Goal: Information Seeking & Learning: Check status

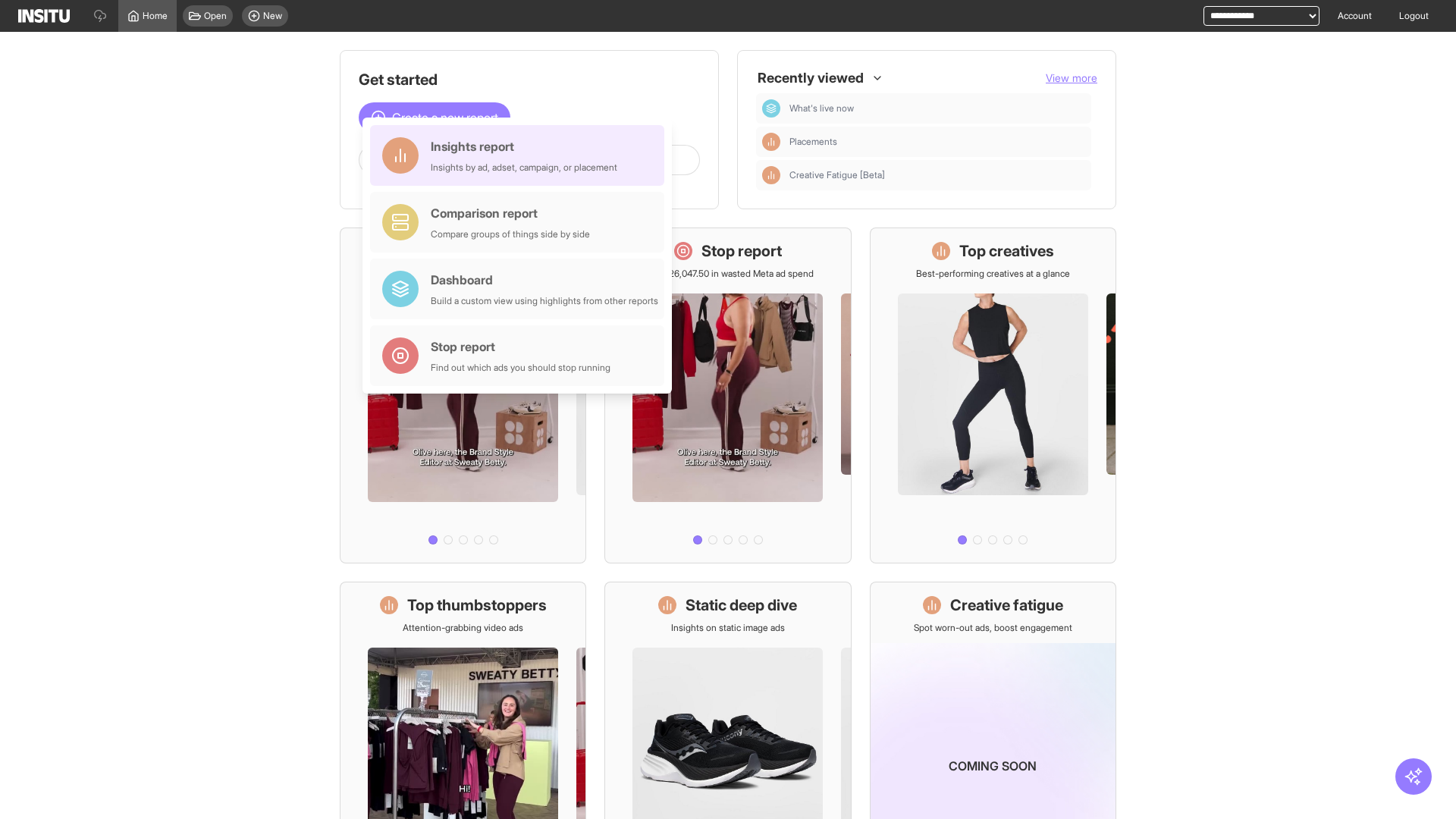
click at [521, 156] on div "Insights report Insights by ad, adset, campaign, or placement" at bounding box center [524, 155] width 187 height 36
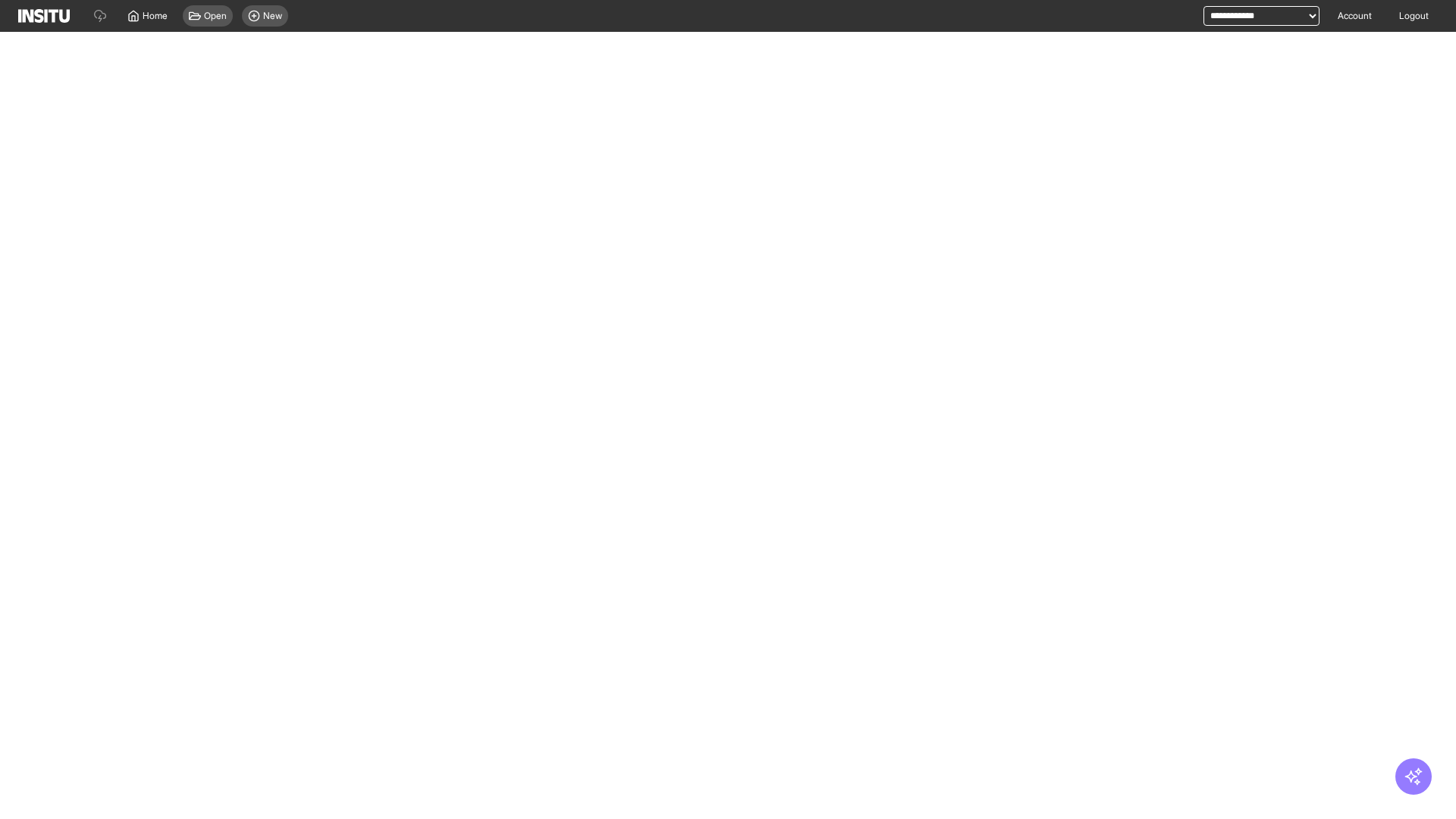
select select "**"
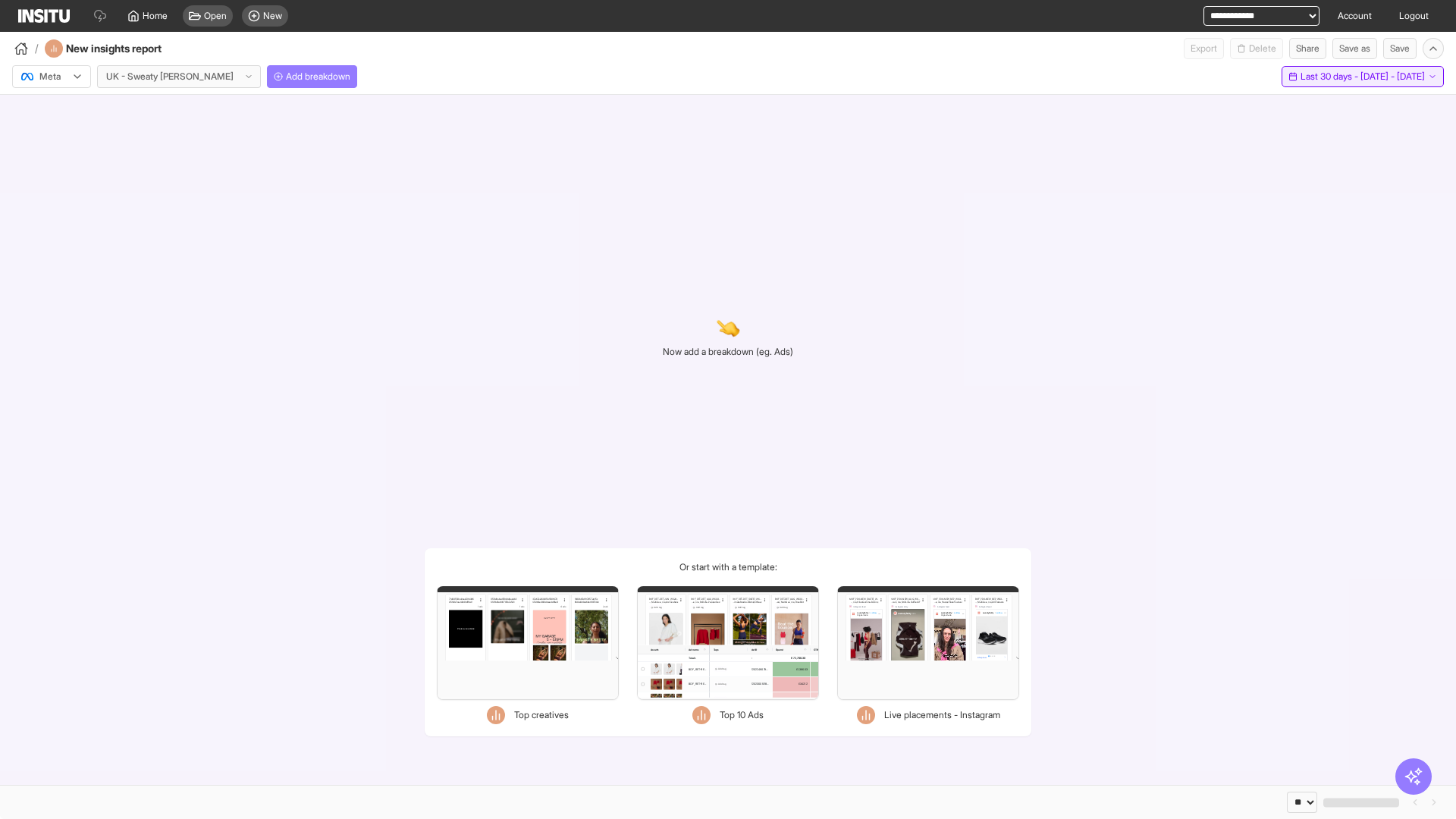
click at [1335, 77] on span "Last 30 days - [DATE] - [DATE]" at bounding box center [1362, 76] width 124 height 12
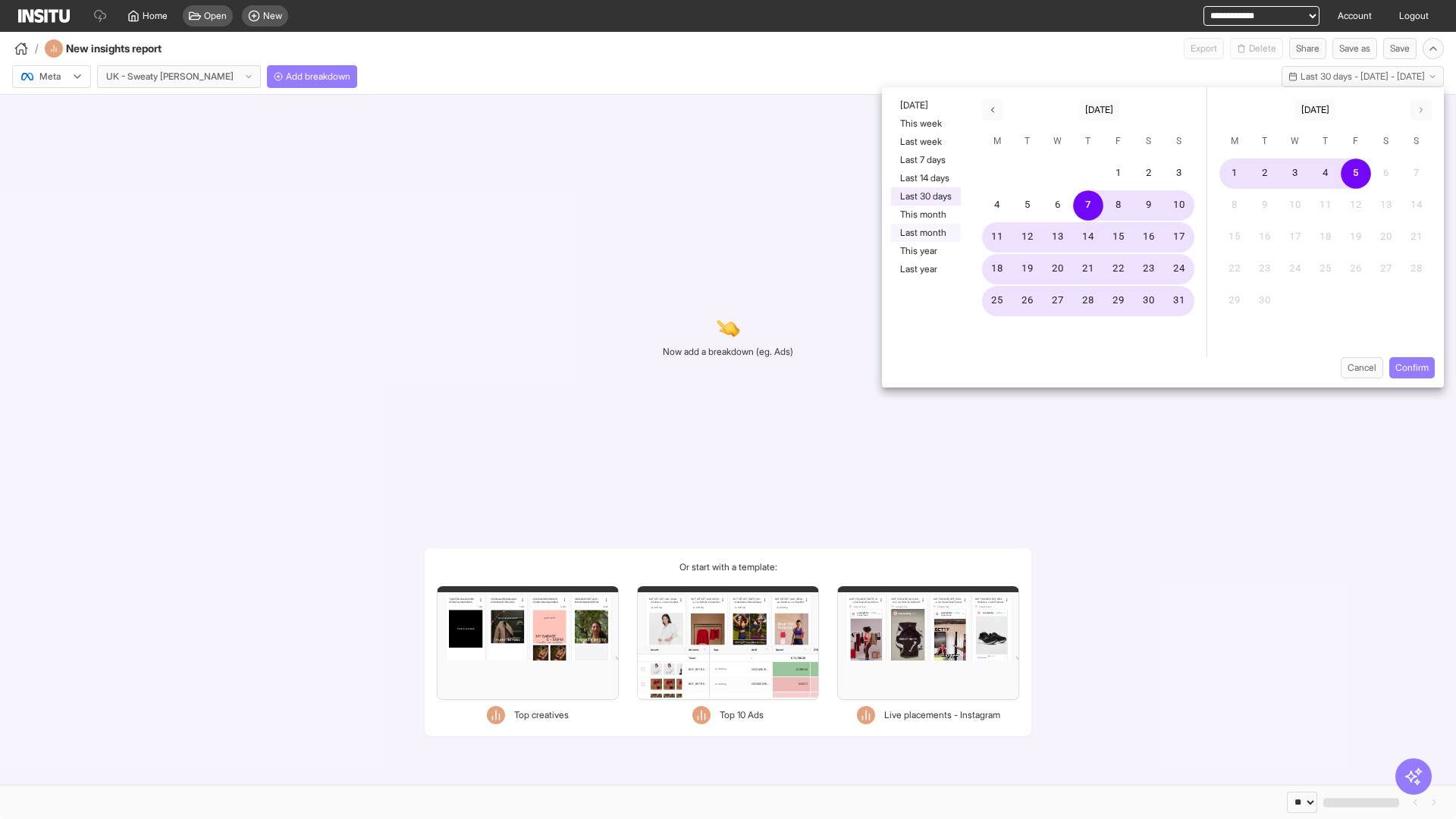
click at [924, 233] on button "Last month" at bounding box center [925, 233] width 70 height 18
